Goal: Task Accomplishment & Management: Complete application form

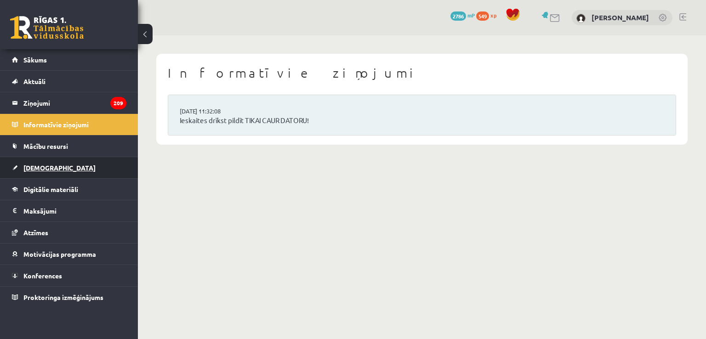
click at [43, 166] on span "[DEMOGRAPHIC_DATA]" at bounding box center [59, 168] width 72 height 8
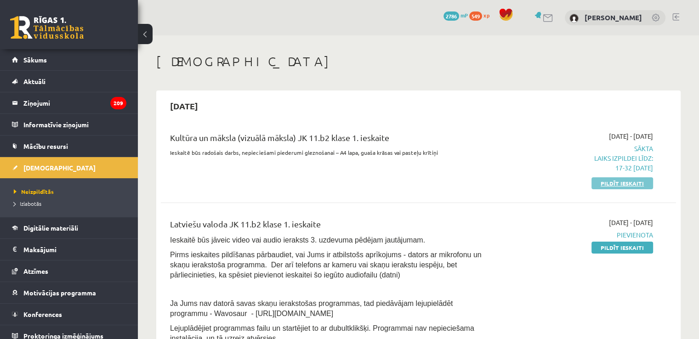
drag, startPoint x: 621, startPoint y: 192, endPoint x: 620, endPoint y: 186, distance: 6.0
click at [621, 193] on div "Kultūra un māksla (vizuālā māksla) JK 11.b2 klase 1. ieskaite Ieskaitē būs rado…" at bounding box center [419, 159] width 516 height 75
click at [619, 183] on link "Pildīt ieskaiti" at bounding box center [623, 184] width 62 height 12
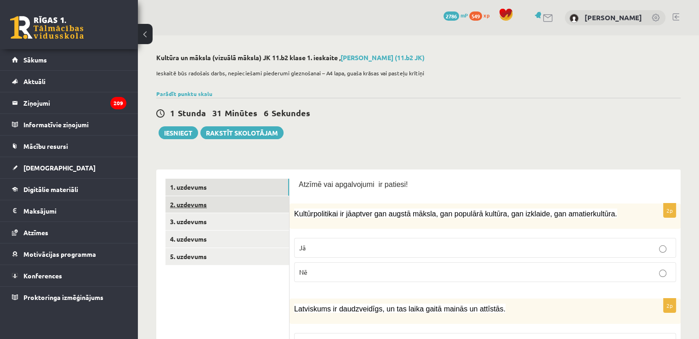
click at [213, 205] on link "2. uzdevums" at bounding box center [228, 204] width 124 height 17
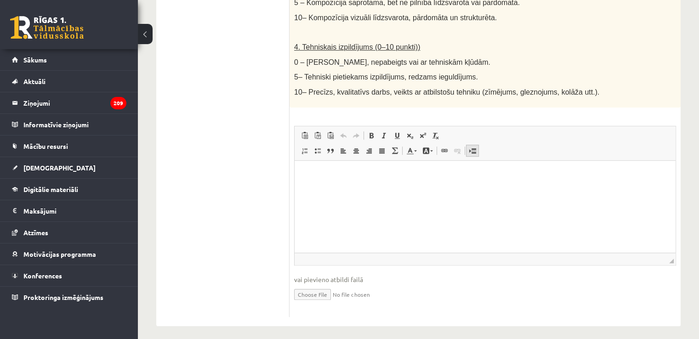
scroll to position [529, 0]
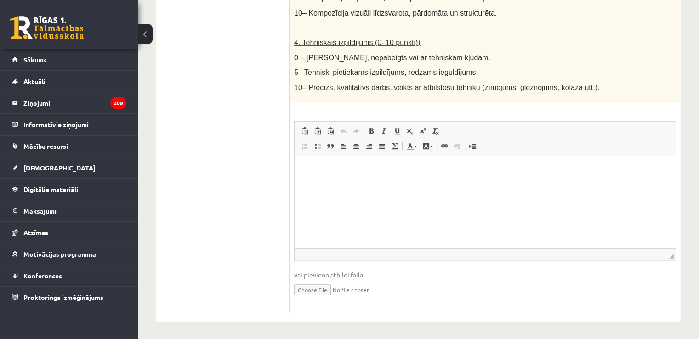
click at [323, 276] on span "vai pievieno atbildi failā" at bounding box center [485, 275] width 382 height 10
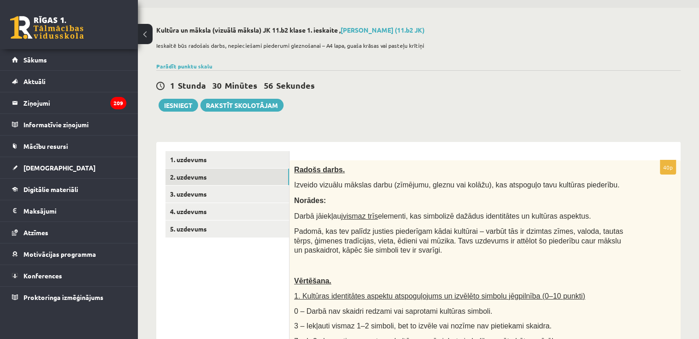
scroll to position [23, 0]
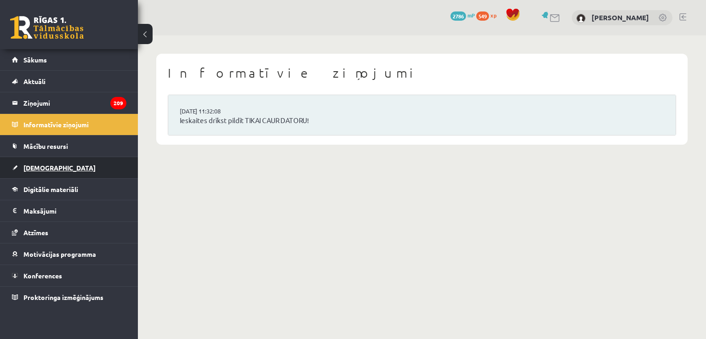
click at [45, 166] on span "[DEMOGRAPHIC_DATA]" at bounding box center [59, 168] width 72 height 8
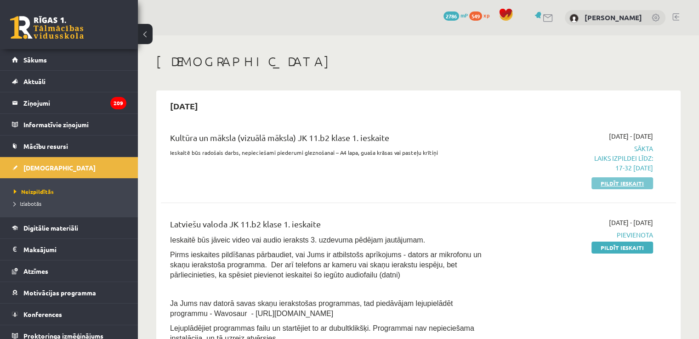
click at [634, 187] on link "Pildīt ieskaiti" at bounding box center [623, 184] width 62 height 12
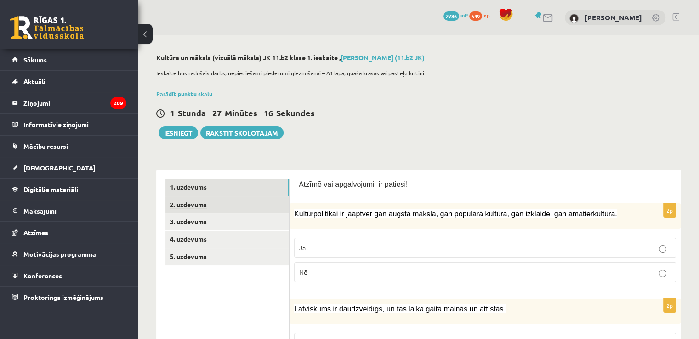
click at [214, 205] on link "2. uzdevums" at bounding box center [228, 204] width 124 height 17
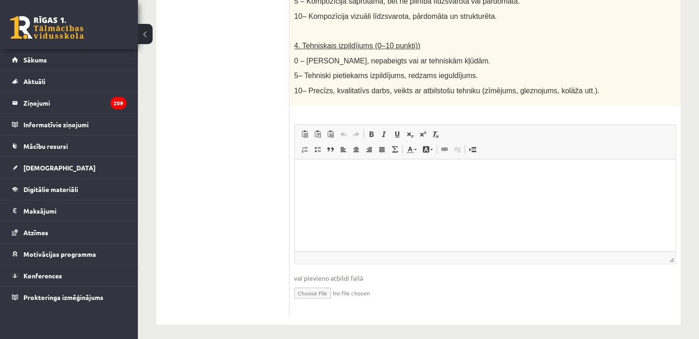
scroll to position [529, 0]
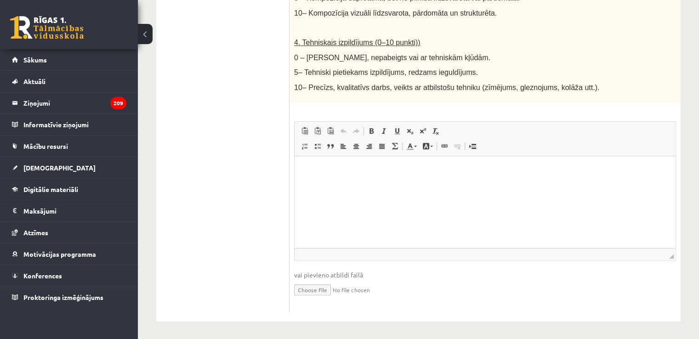
click at [306, 292] on input "file" at bounding box center [485, 289] width 382 height 19
type input "**********"
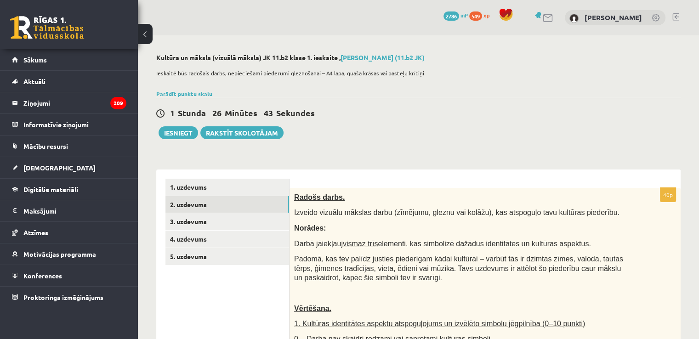
scroll to position [0, 0]
click at [170, 129] on button "Iesniegt" at bounding box center [179, 132] width 40 height 13
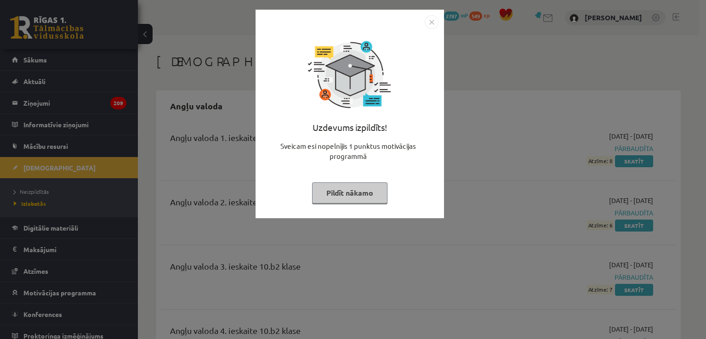
click at [345, 208] on div "Uzdevums izpildīts! Sveicam esi nopelnījis 1 punktus motivācijas programmā Pild…" at bounding box center [350, 121] width 178 height 184
click at [346, 199] on button "Pildīt nākamo" at bounding box center [349, 193] width 75 height 21
